Goal: Task Accomplishment & Management: Manage account settings

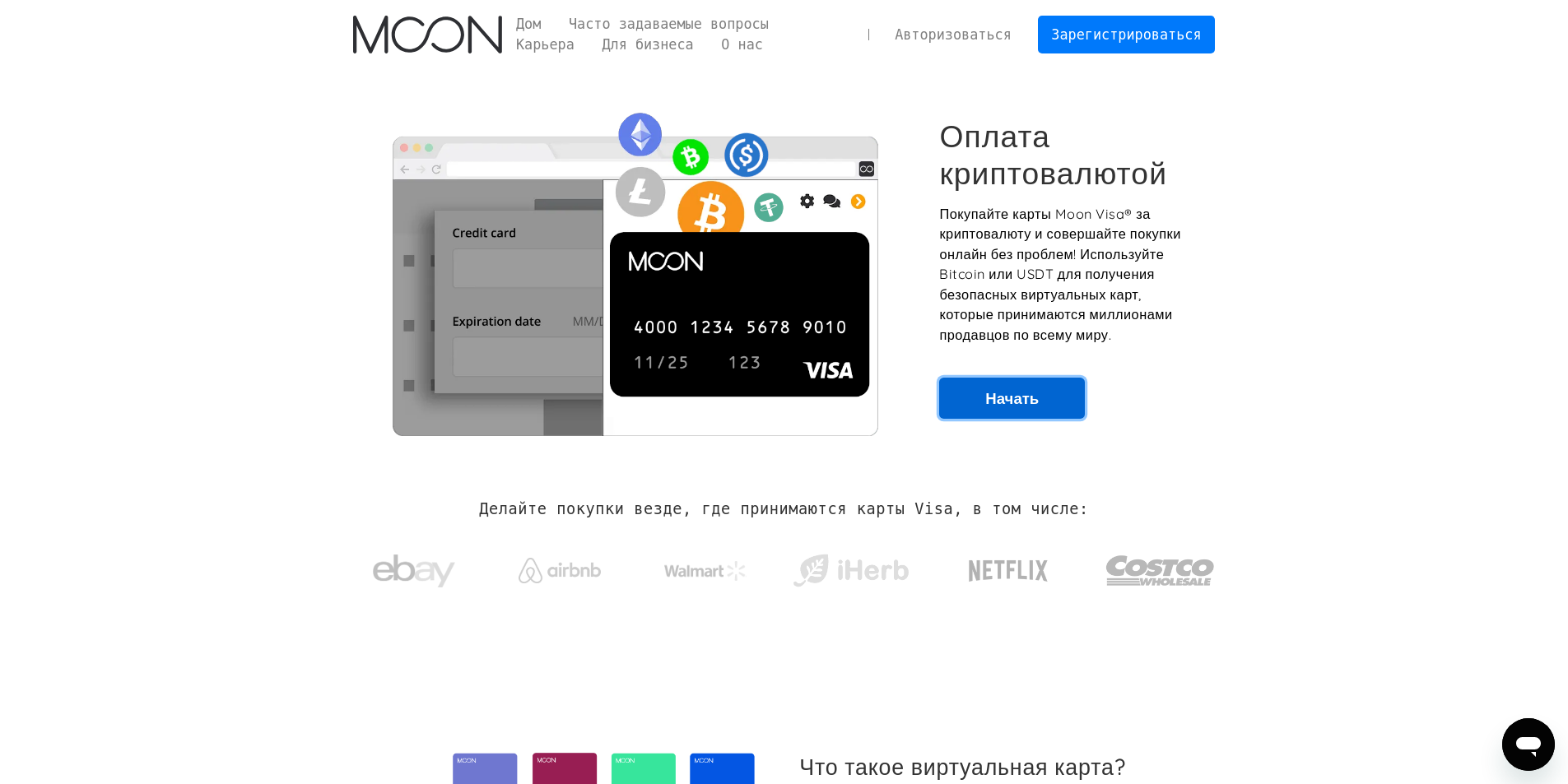
click at [1008, 404] on font "Начать" at bounding box center [1012, 397] width 54 height 19
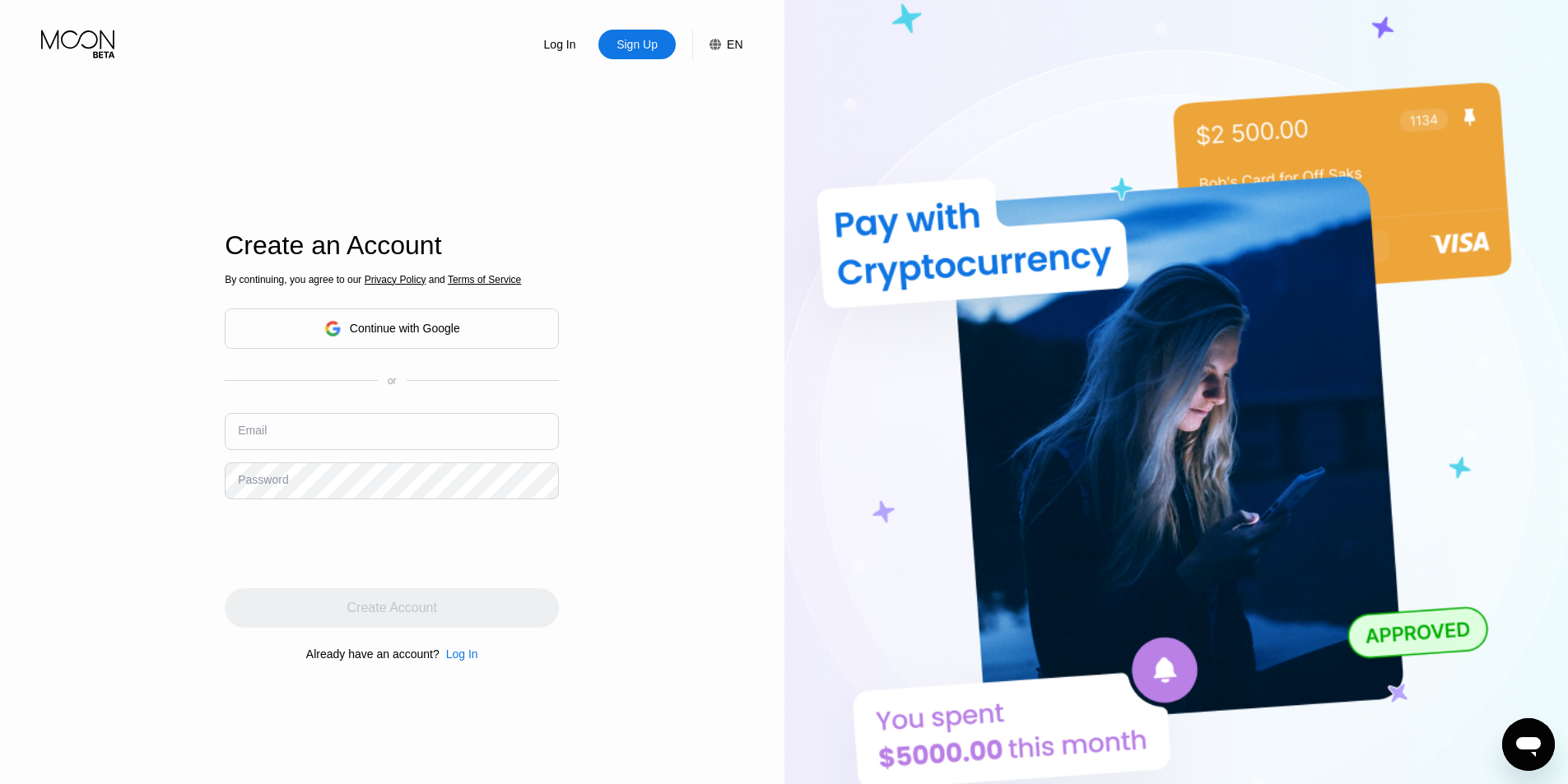
click at [289, 322] on div "Continue with Google" at bounding box center [392, 329] width 334 height 41
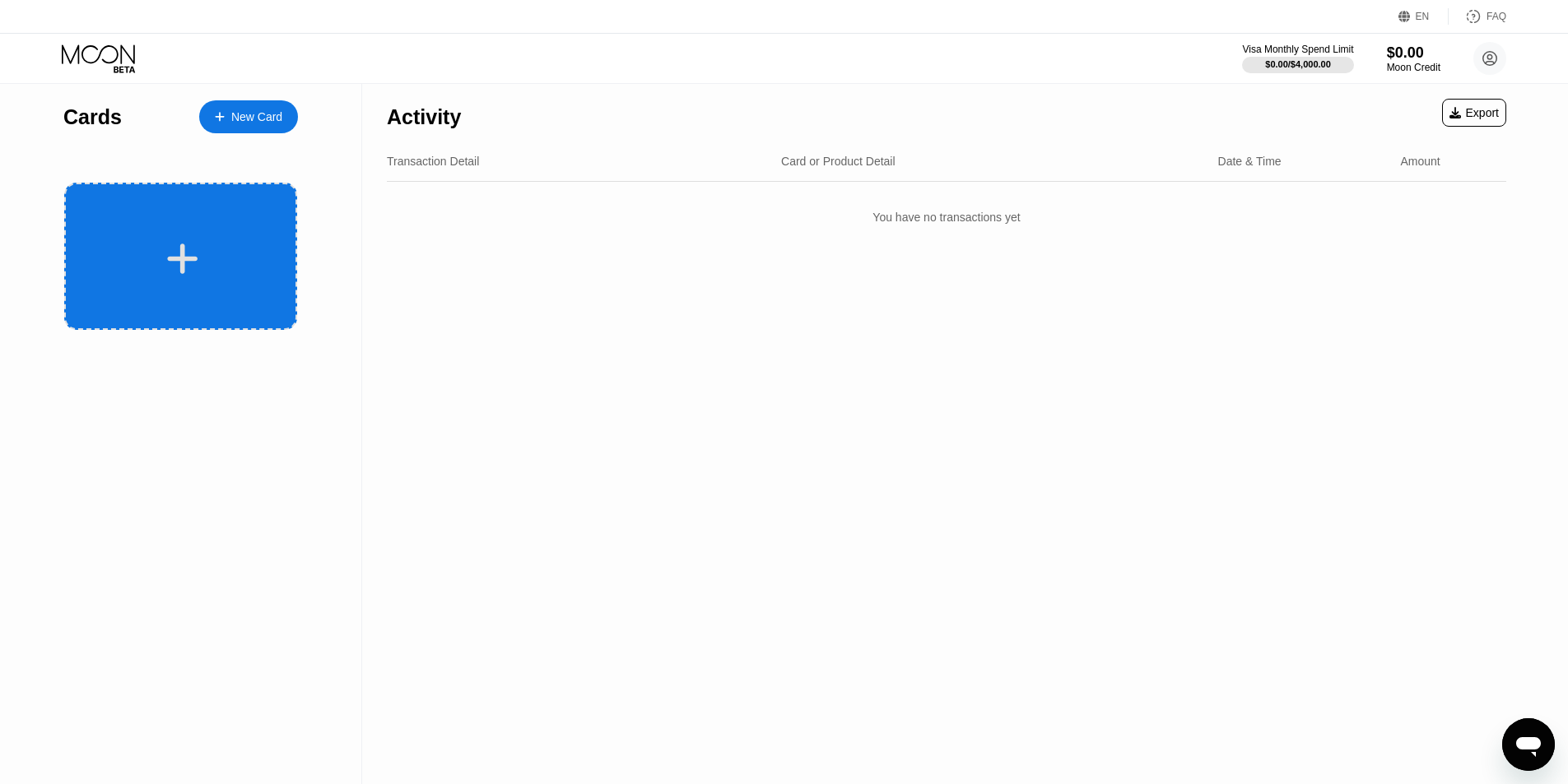
click at [225, 242] on div at bounding box center [182, 259] width 204 height 37
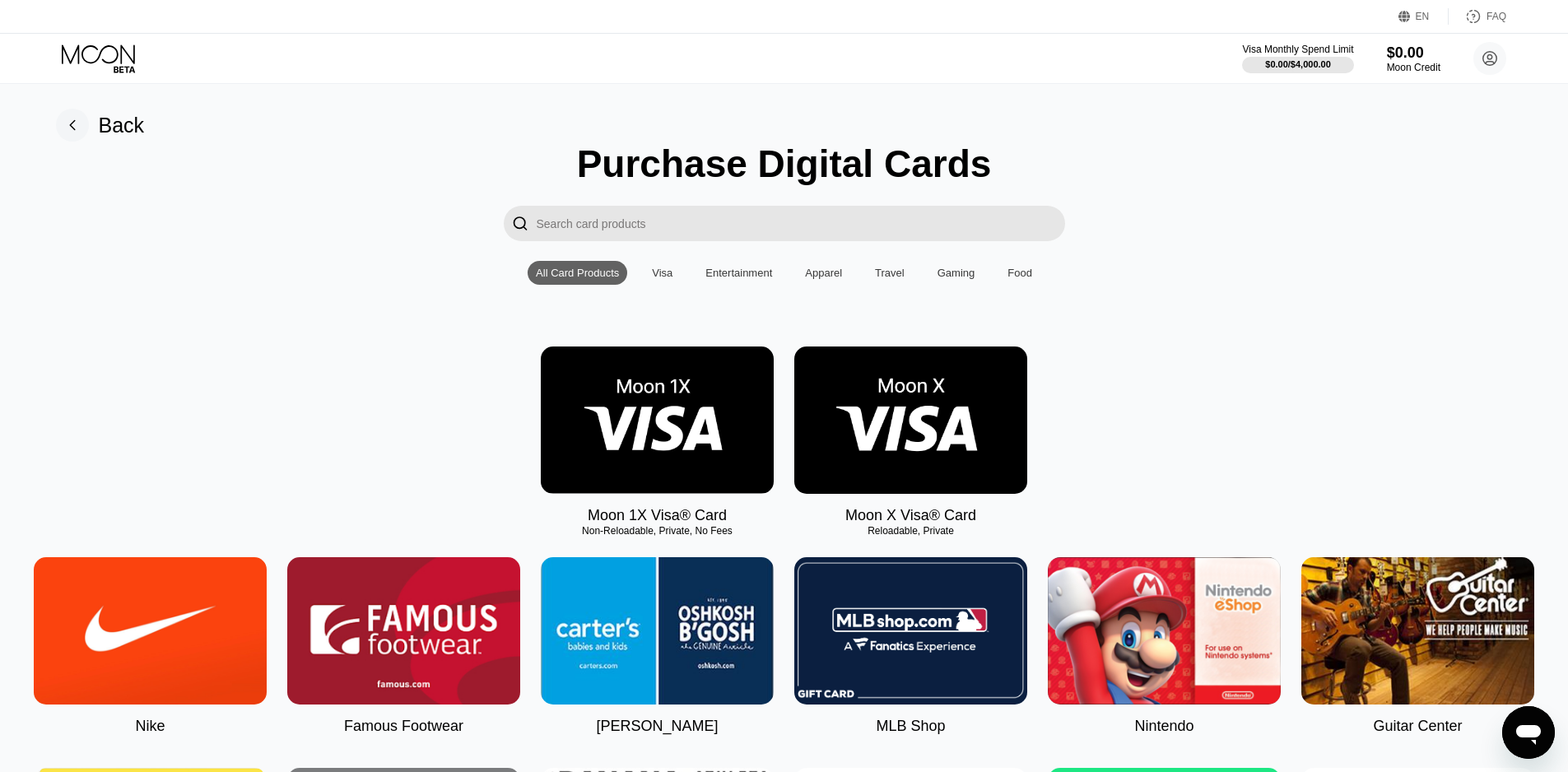
click at [674, 285] on div "Visa" at bounding box center [662, 273] width 37 height 24
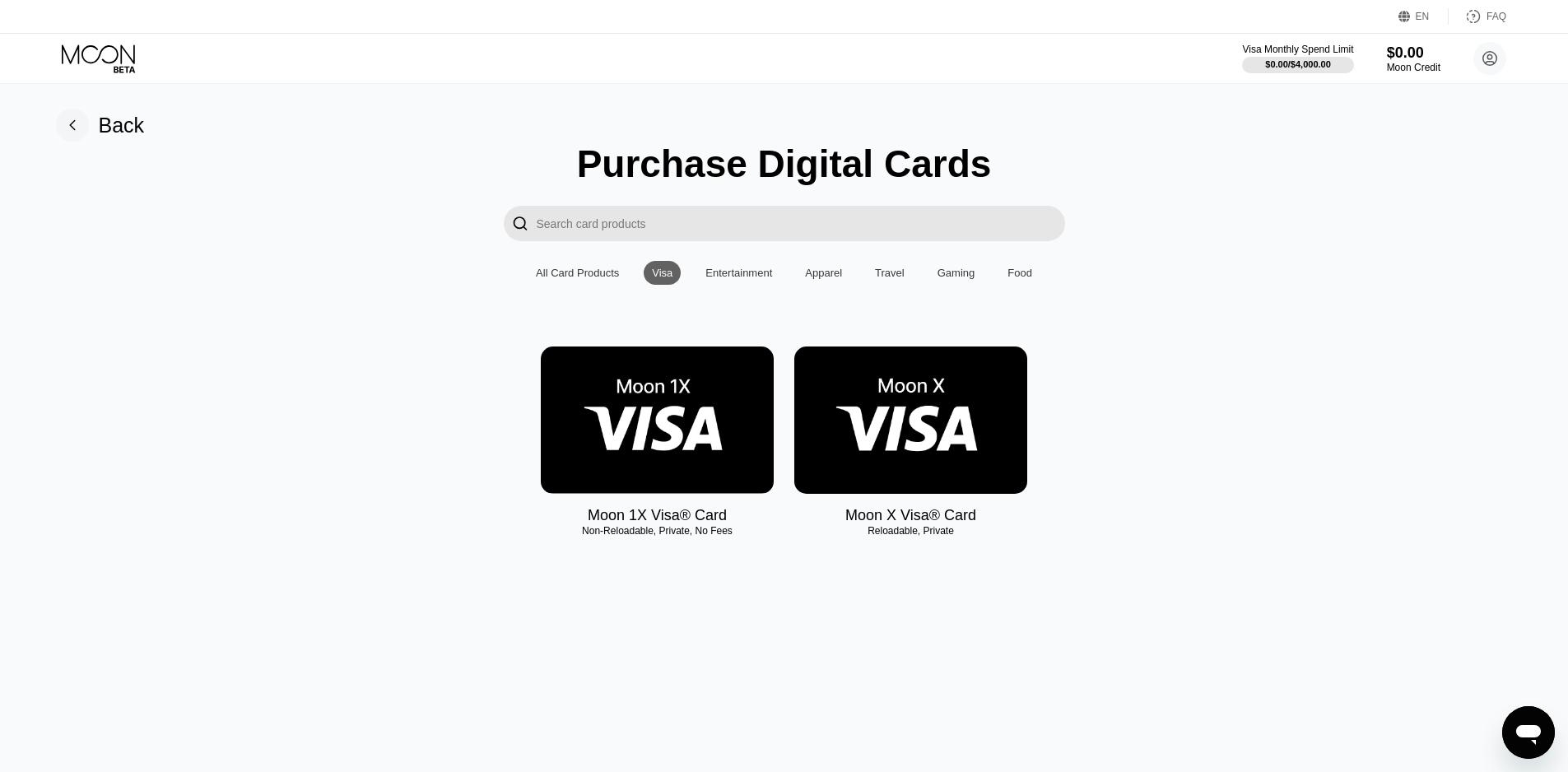
click at [711, 425] on img at bounding box center [657, 420] width 233 height 147
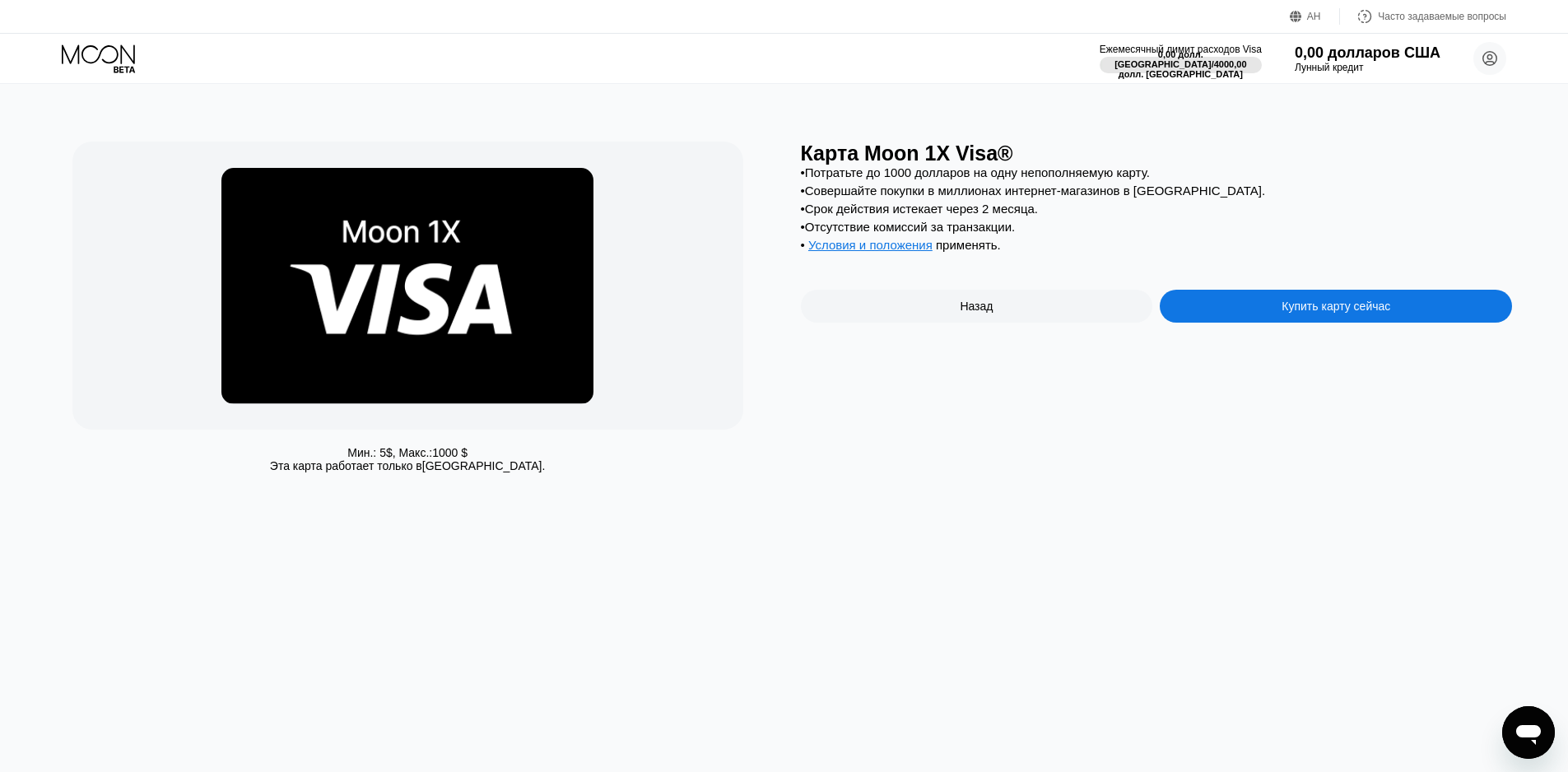
click at [959, 312] on font "Назад" at bounding box center [976, 306] width 33 height 13
